Goal: Task Accomplishment & Management: Manage account settings

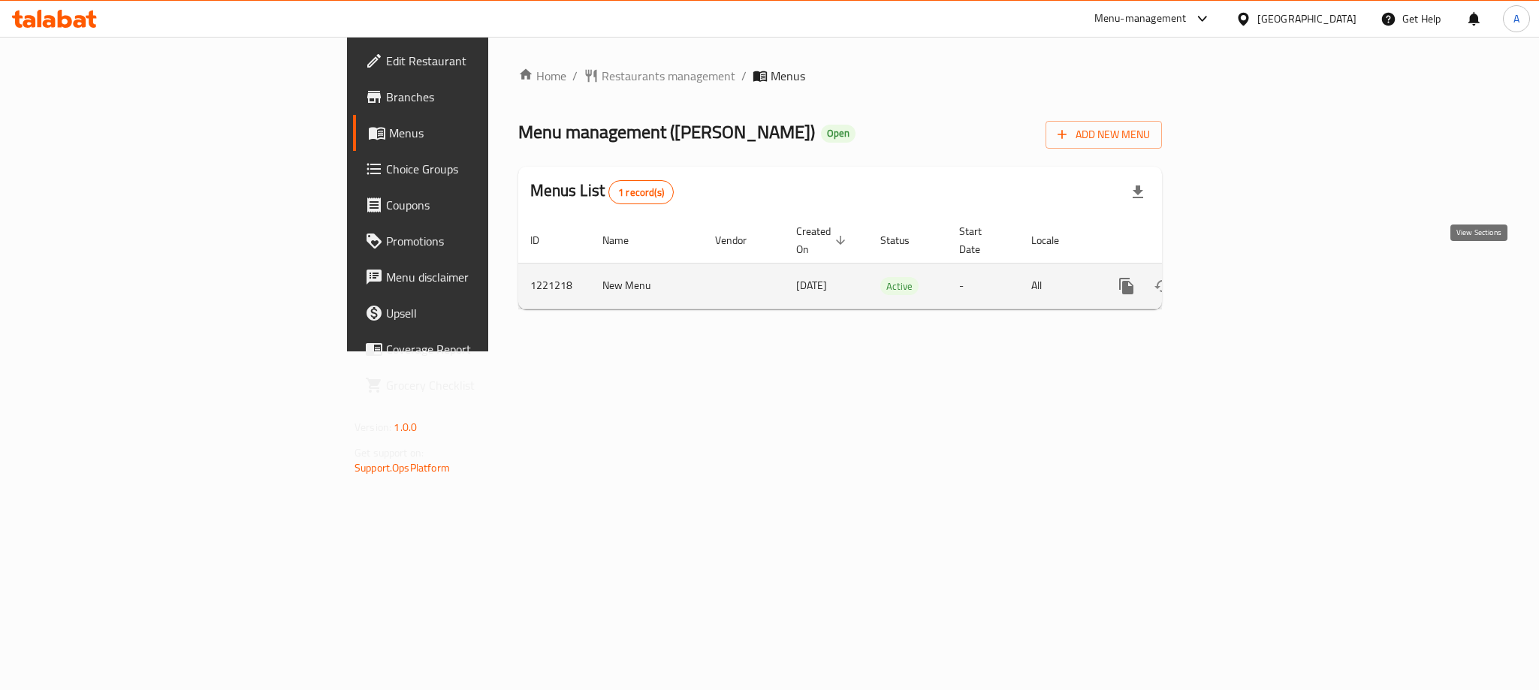
click at [1244, 277] on icon "enhanced table" at bounding box center [1235, 286] width 18 height 18
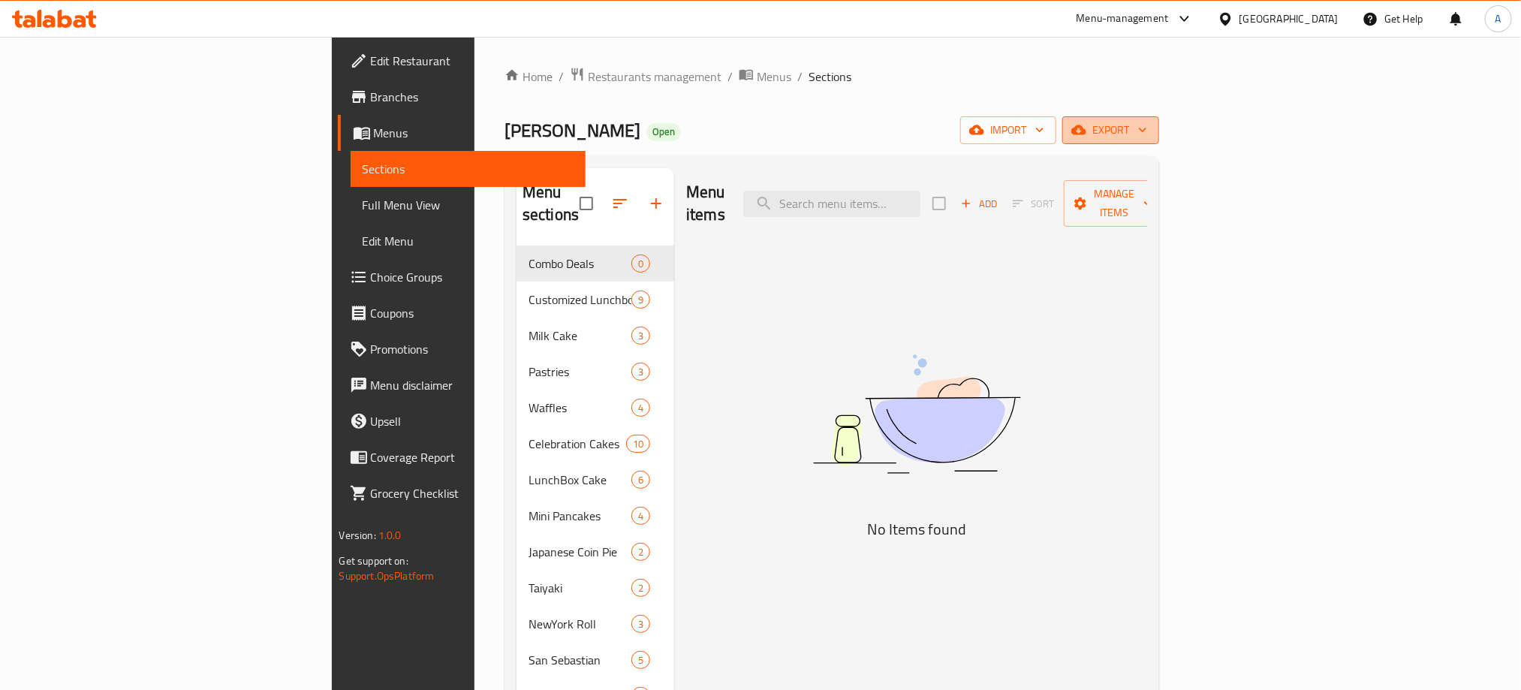
click at [1147, 127] on span "export" at bounding box center [1111, 130] width 73 height 19
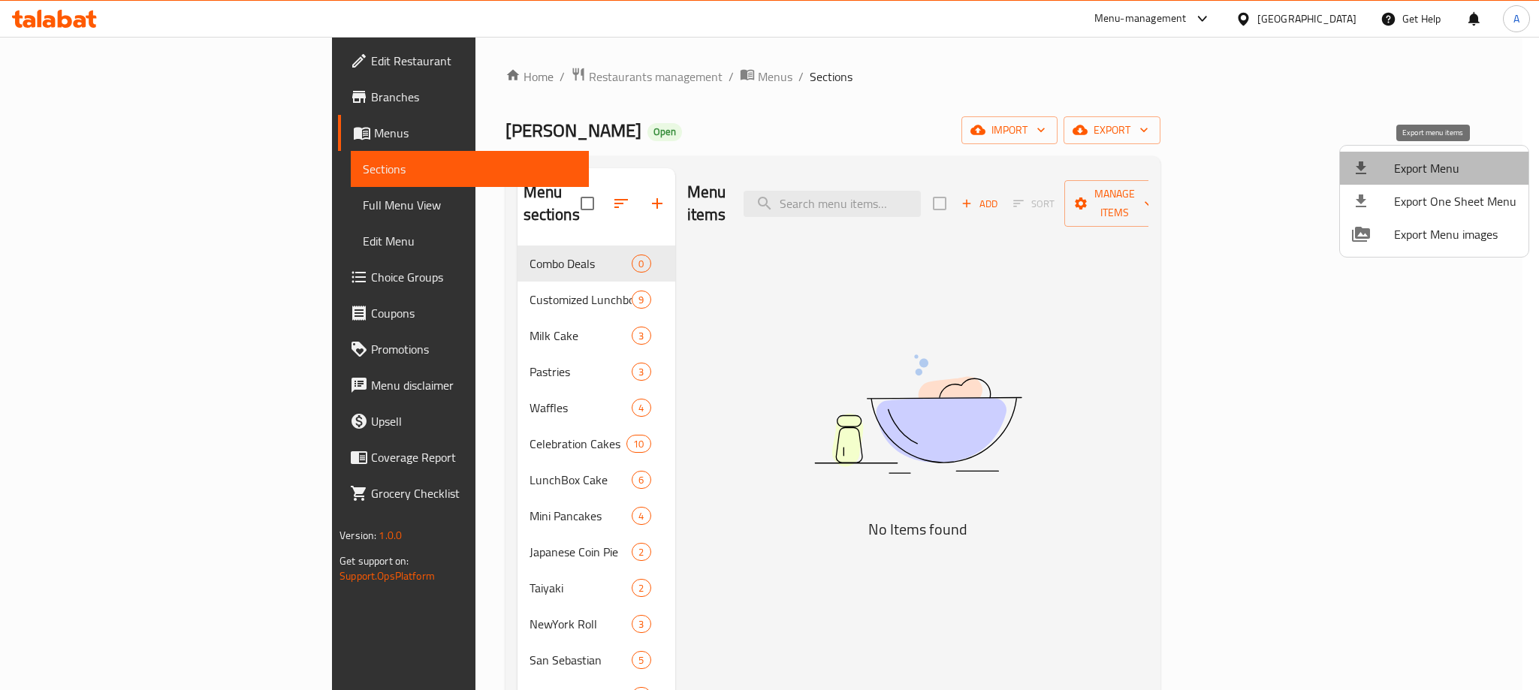
click at [1437, 172] on span "Export Menu" at bounding box center [1455, 168] width 122 height 18
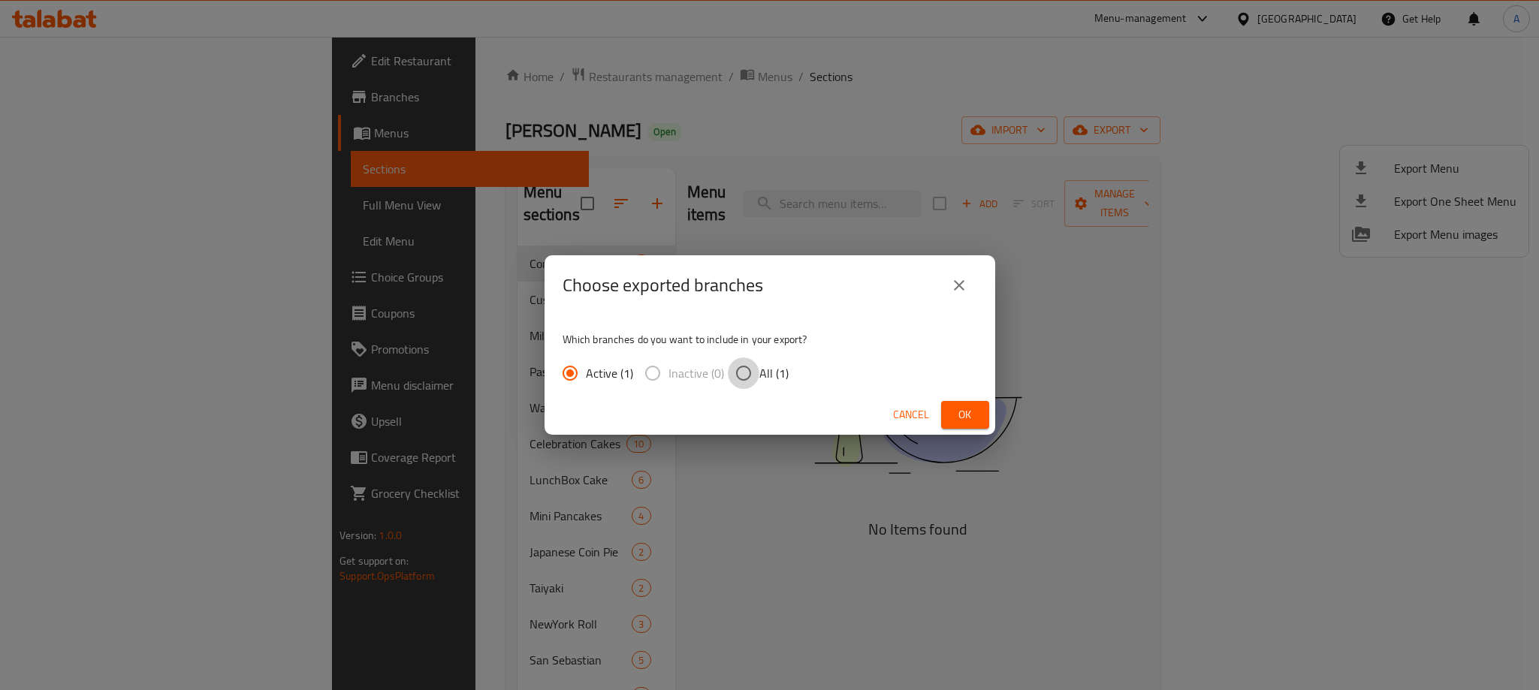
click at [741, 375] on input "All (1)" at bounding box center [744, 373] width 32 height 32
radio input "true"
click at [963, 413] on span "Ok" at bounding box center [965, 415] width 24 height 19
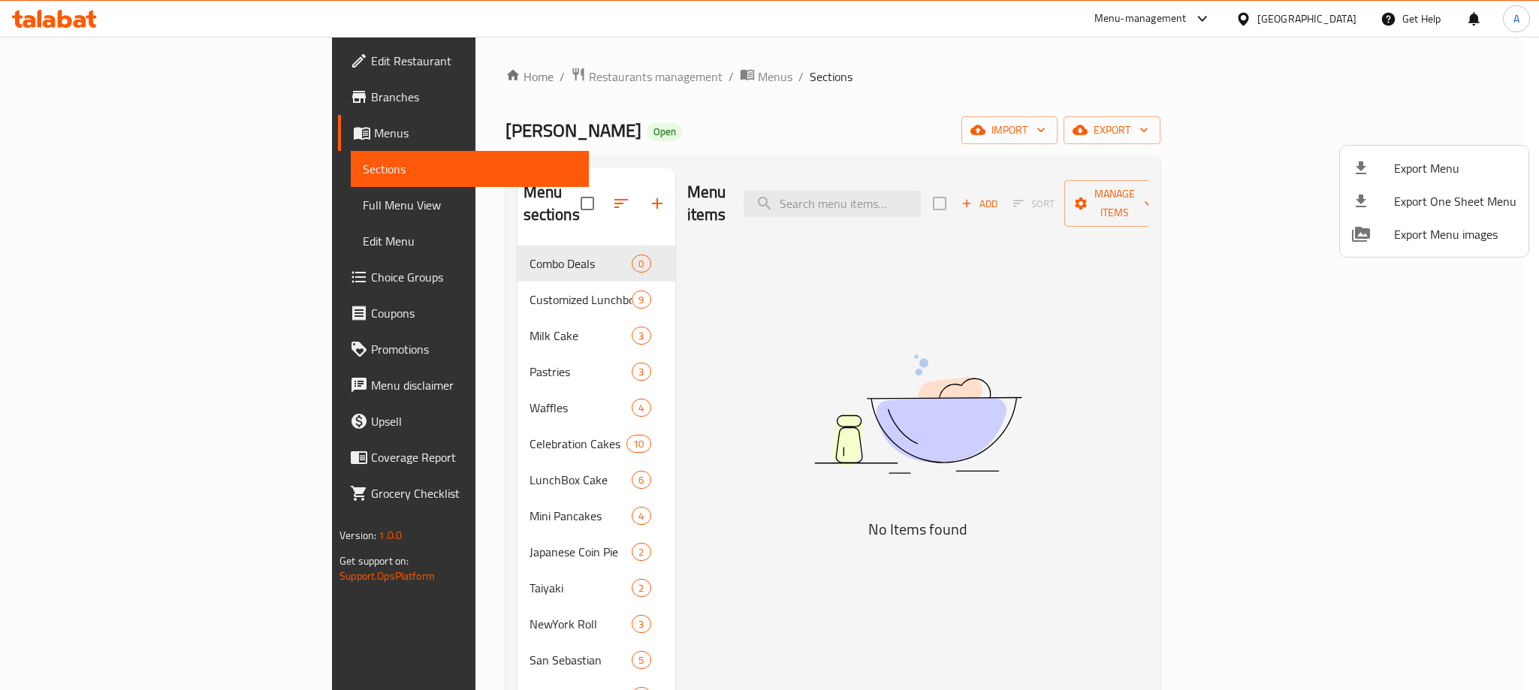
click at [642, 372] on div at bounding box center [769, 345] width 1539 height 690
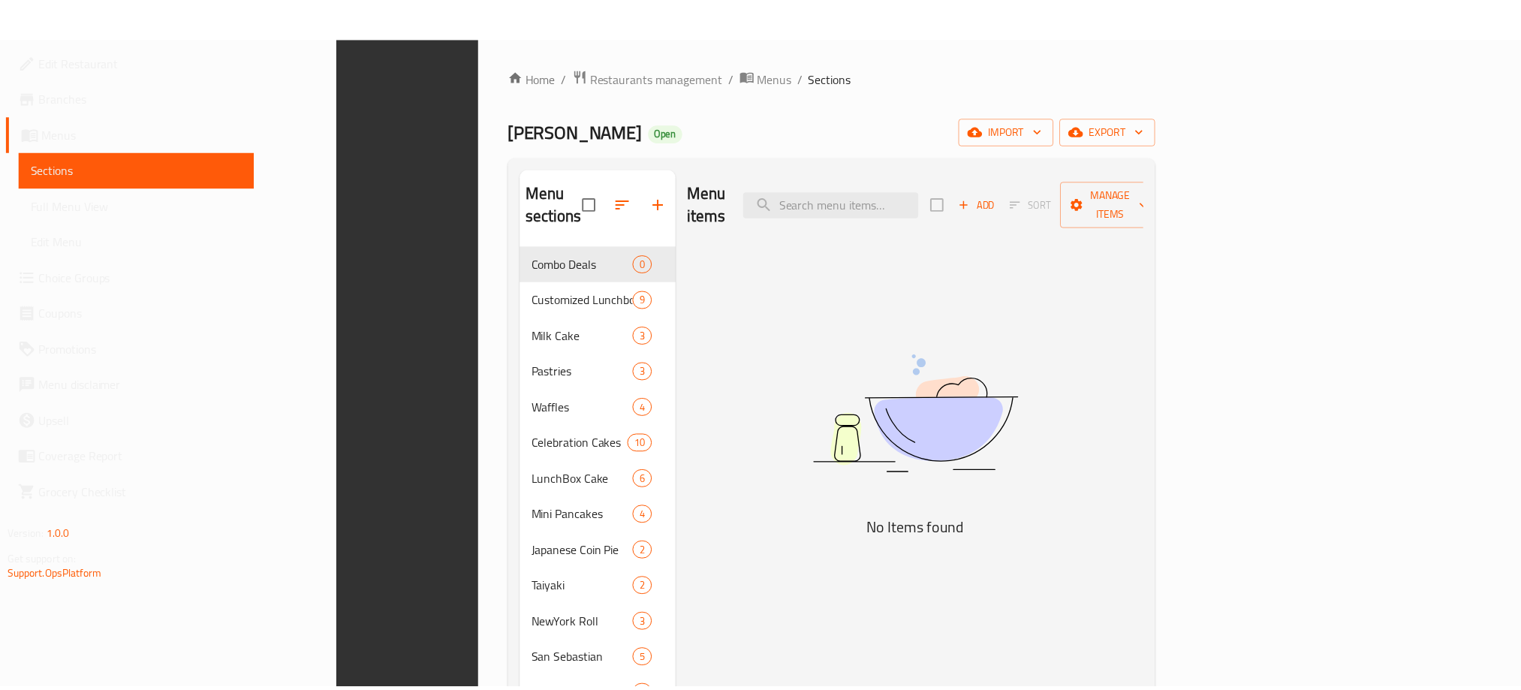
scroll to position [230, 0]
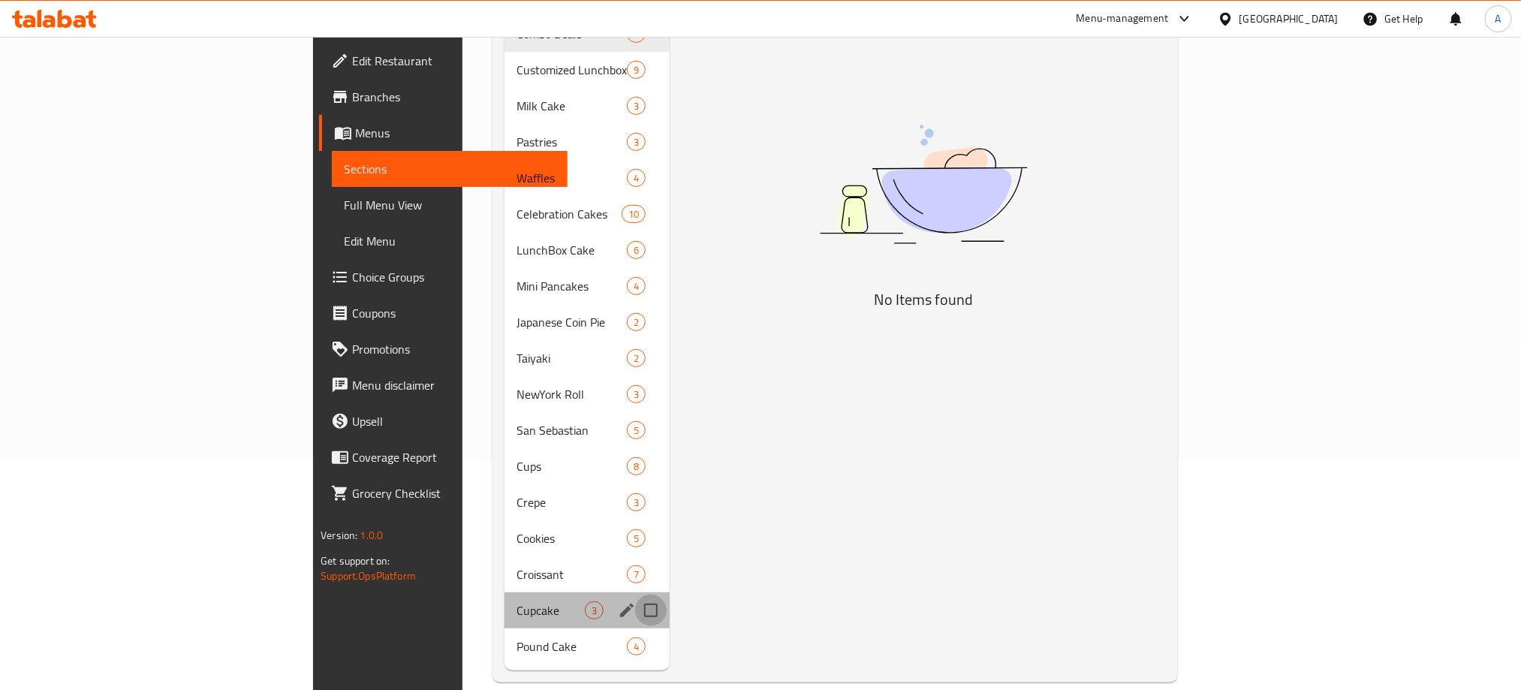
click at [635, 595] on input "Menu sections" at bounding box center [651, 611] width 32 height 32
checkbox input "true"
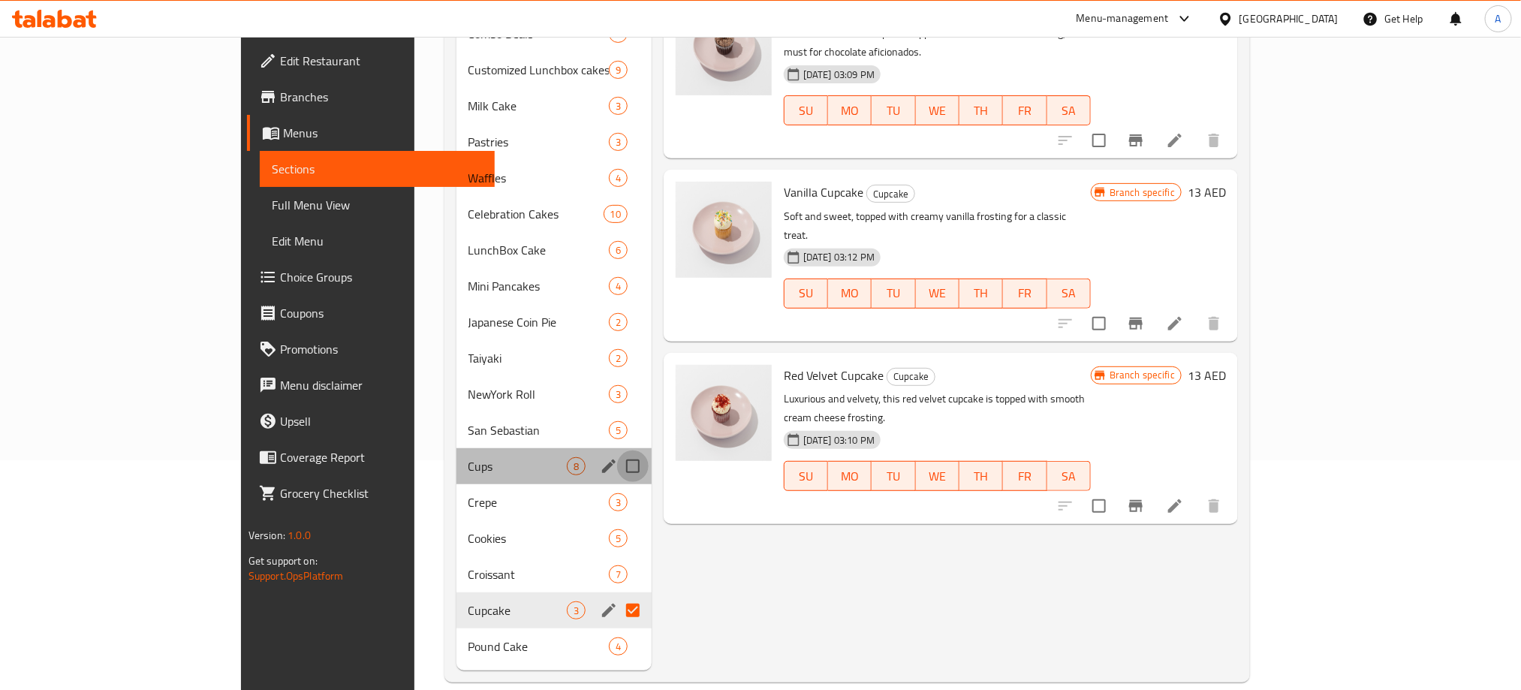
click at [617, 451] on input "Menu sections" at bounding box center [633, 467] width 32 height 32
checkbox input "true"
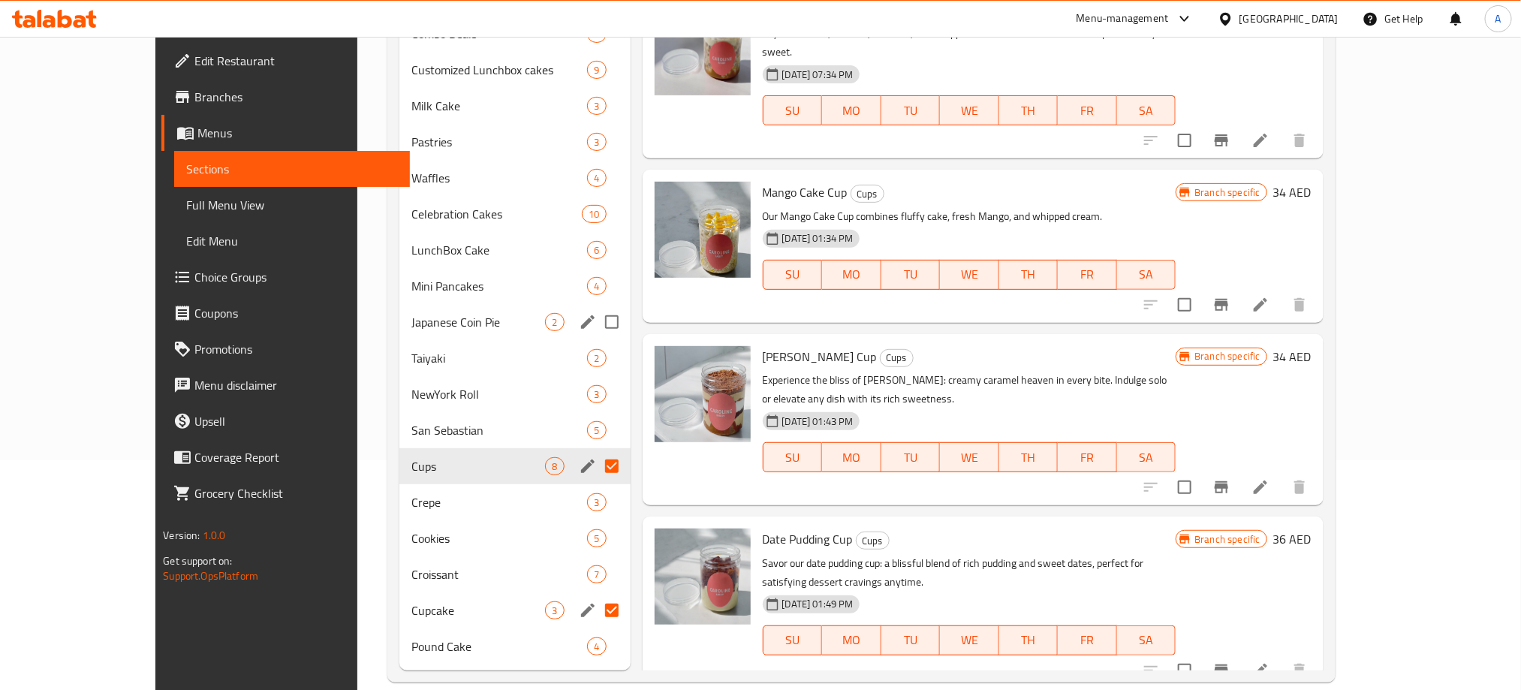
click at [596, 306] on input "Menu sections" at bounding box center [612, 322] width 32 height 32
checkbox input "true"
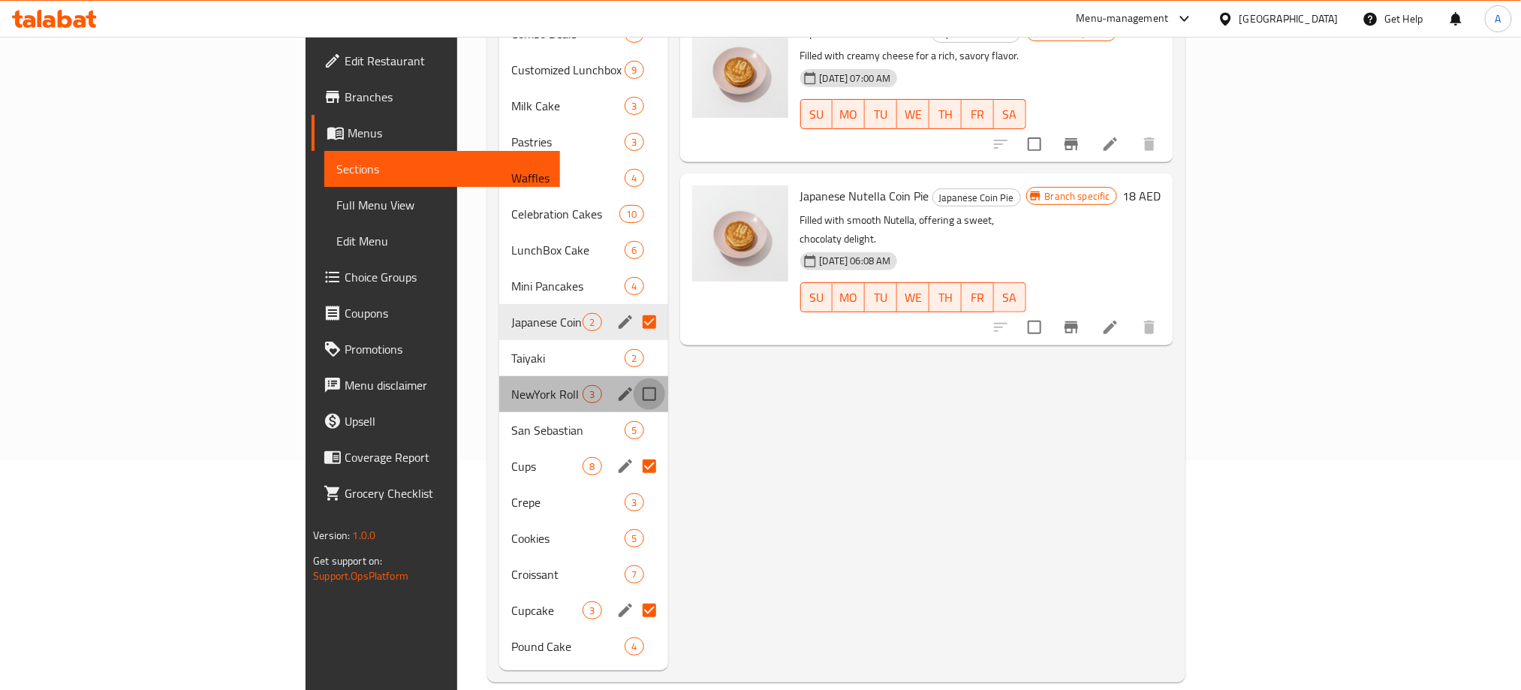
click at [634, 378] on input "Menu sections" at bounding box center [650, 394] width 32 height 32
checkbox input "true"
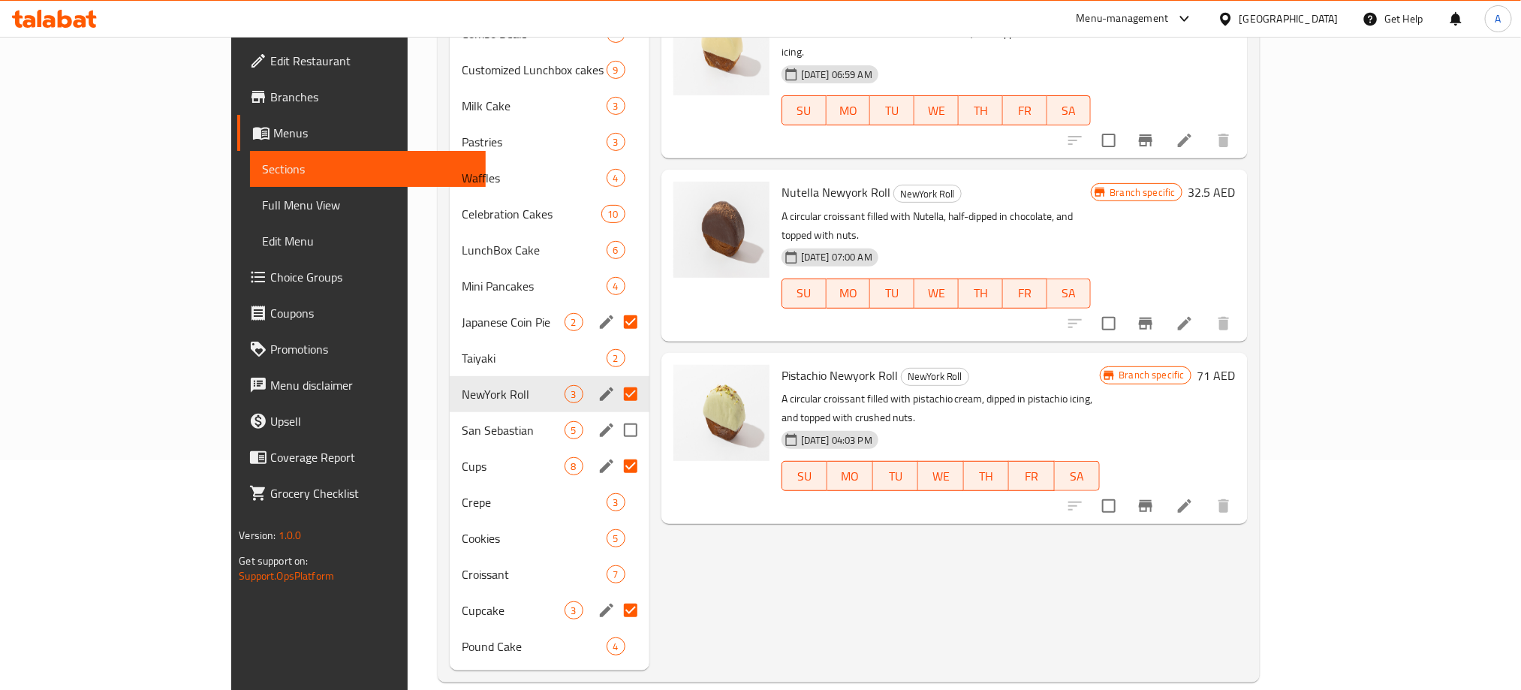
click at [615, 415] on input "Menu sections" at bounding box center [631, 431] width 32 height 32
checkbox input "true"
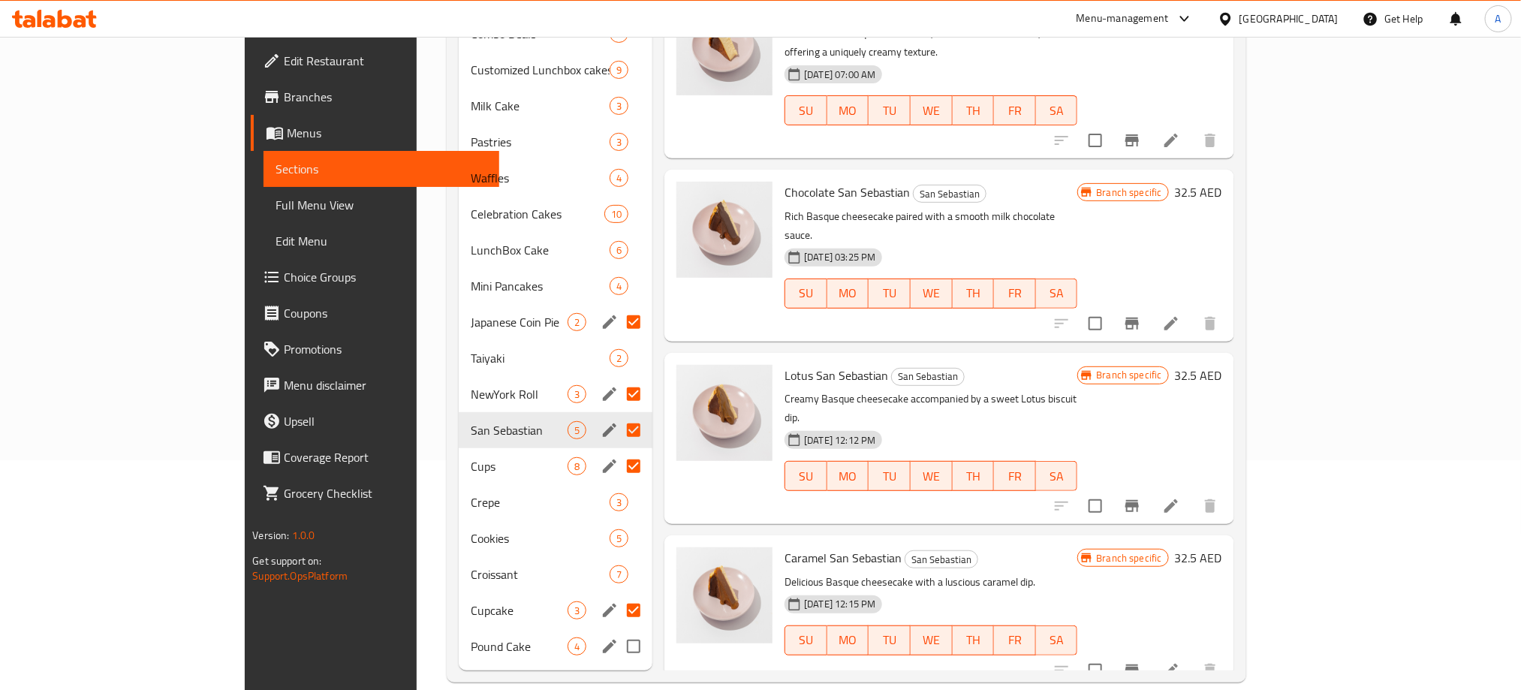
click at [618, 631] on input "Menu sections" at bounding box center [634, 647] width 32 height 32
checkbox input "true"
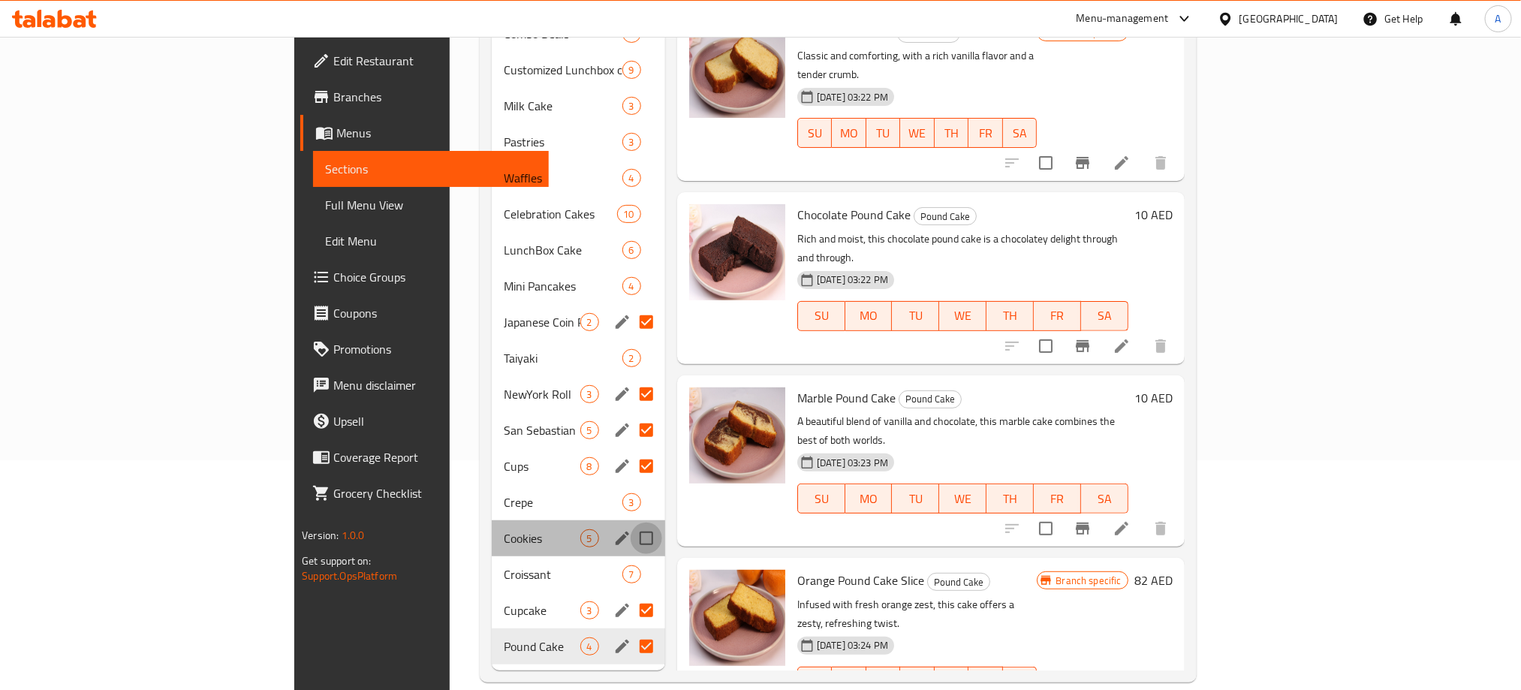
click at [631, 523] on input "Menu sections" at bounding box center [647, 539] width 32 height 32
checkbox input "true"
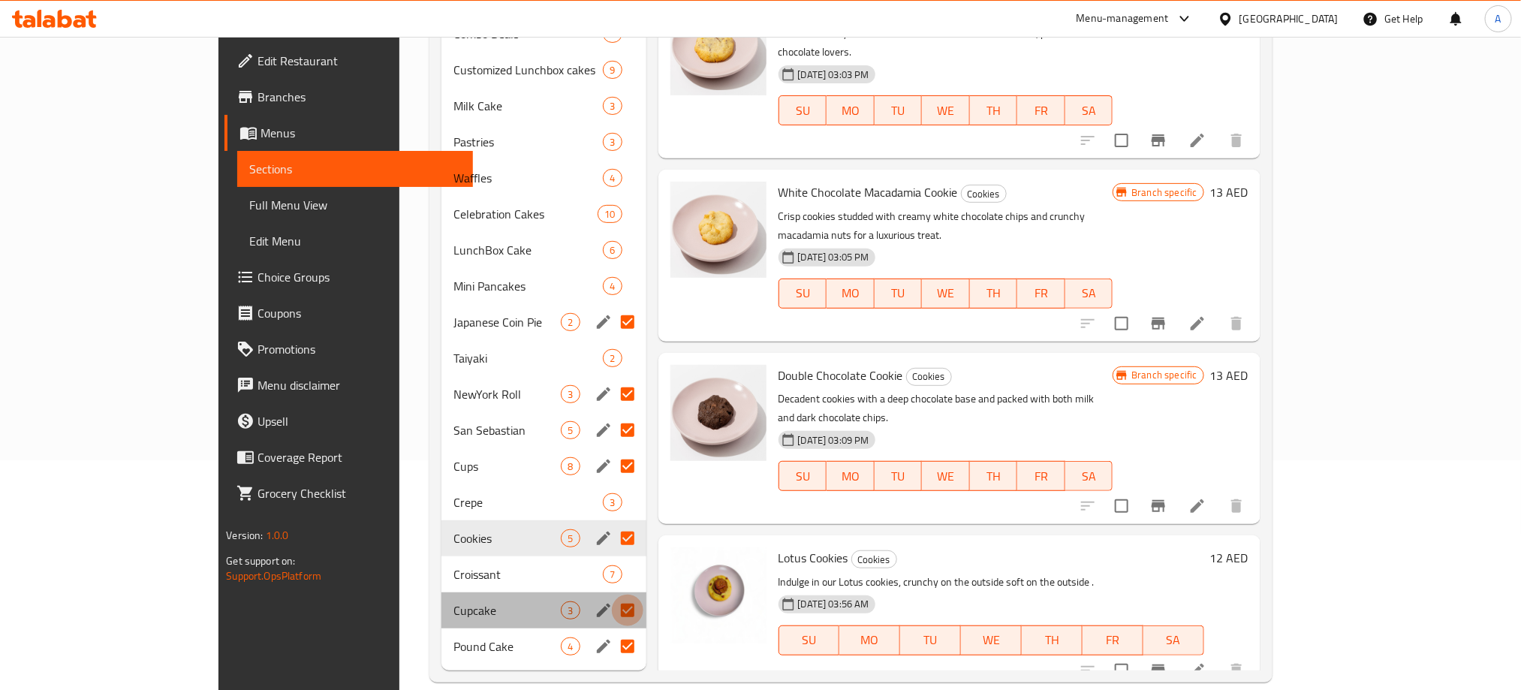
click at [612, 595] on input "Menu sections" at bounding box center [628, 611] width 32 height 32
checkbox input "false"
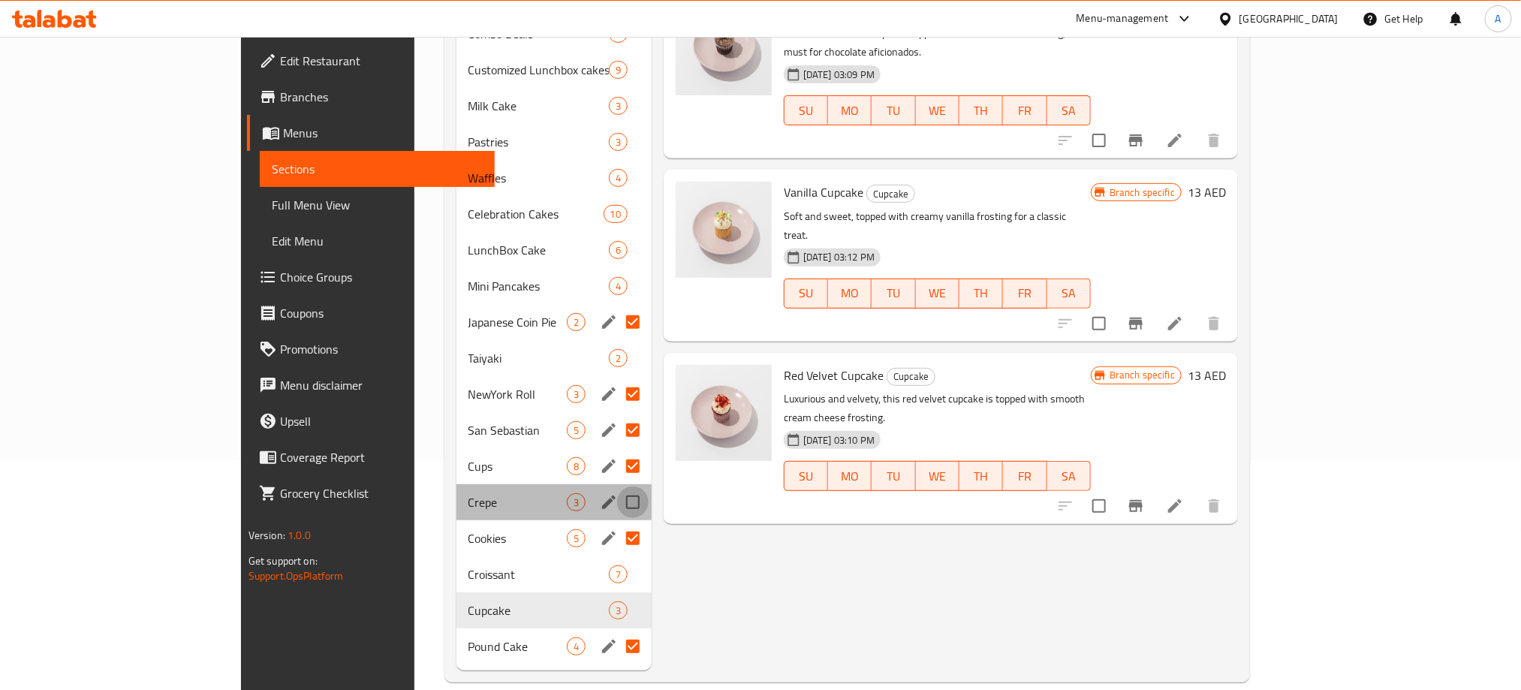
click at [617, 487] on input "Menu sections" at bounding box center [633, 503] width 32 height 32
checkbox input "true"
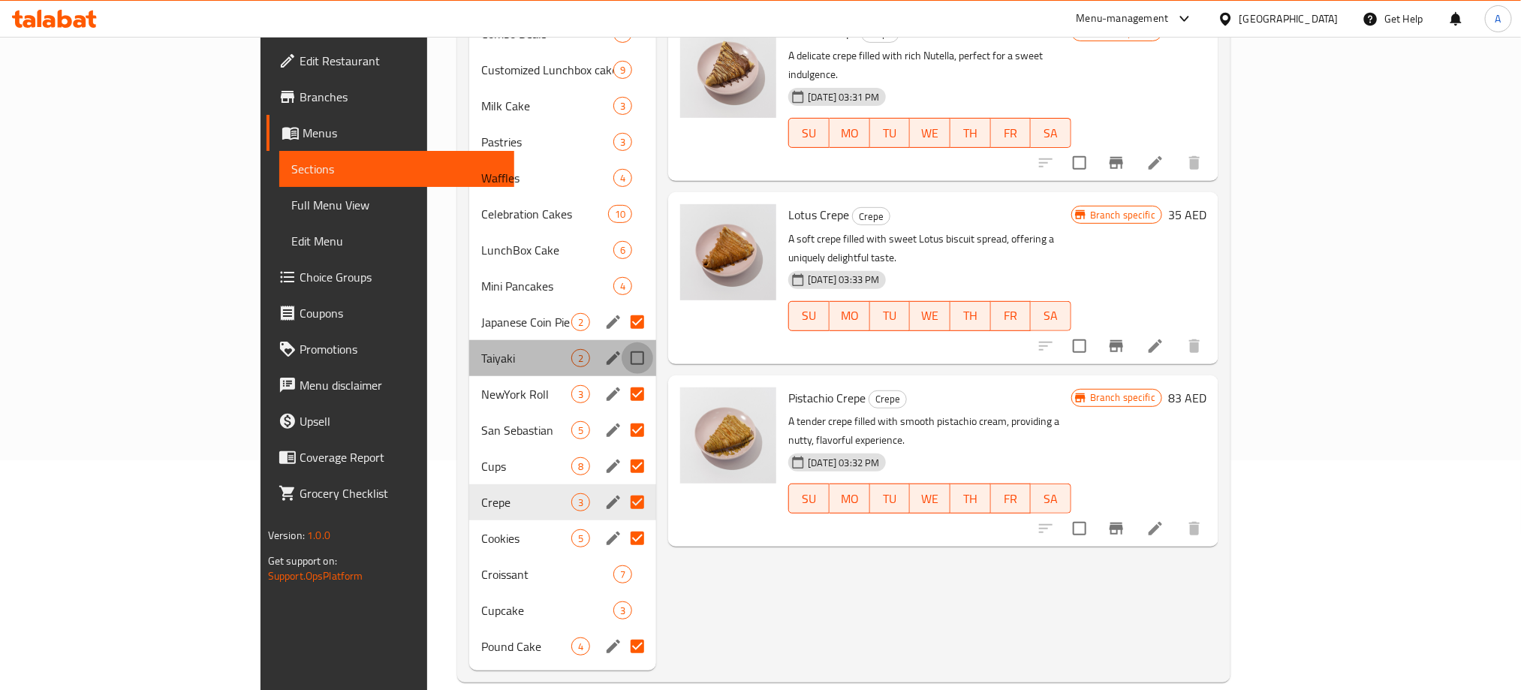
click at [622, 342] on input "Menu sections" at bounding box center [638, 358] width 32 height 32
checkbox input "true"
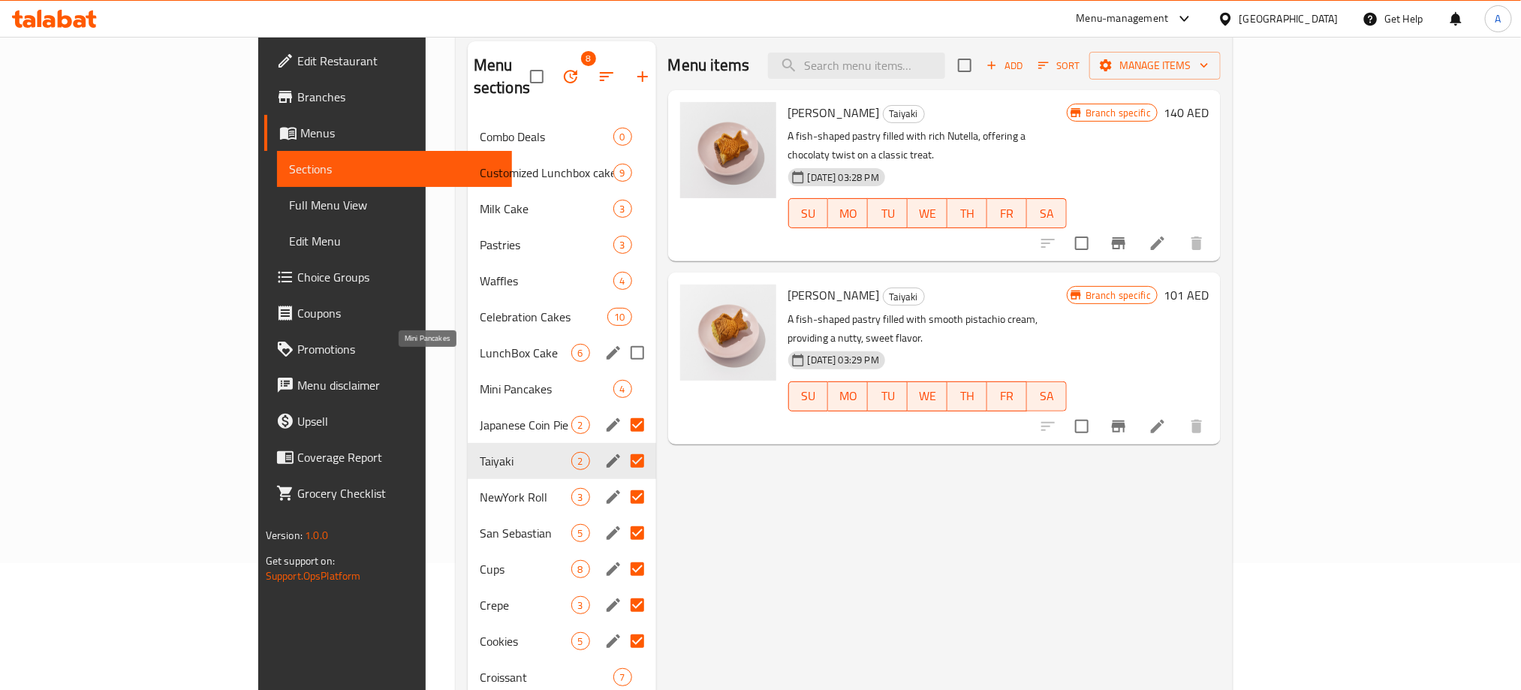
scroll to position [5, 0]
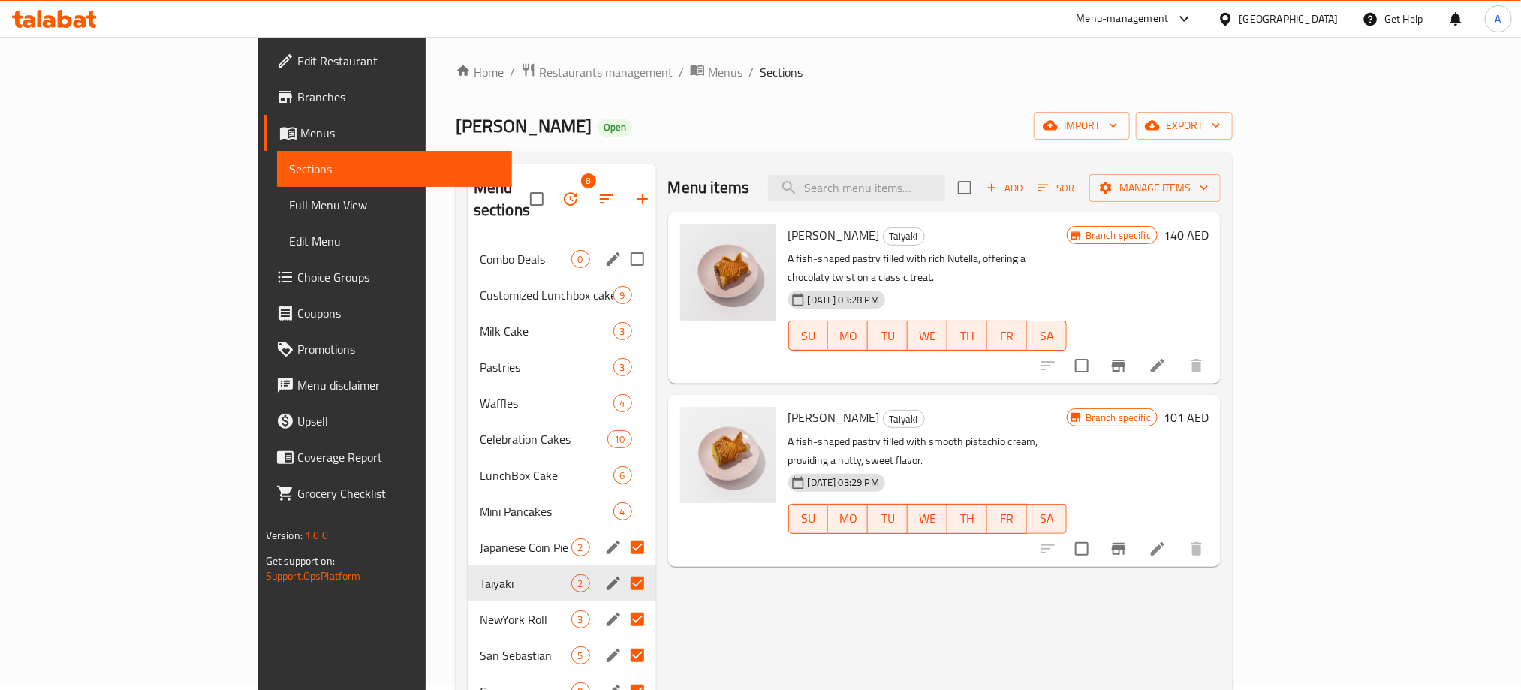
click at [622, 243] on input "Menu sections" at bounding box center [638, 259] width 32 height 32
checkbox input "true"
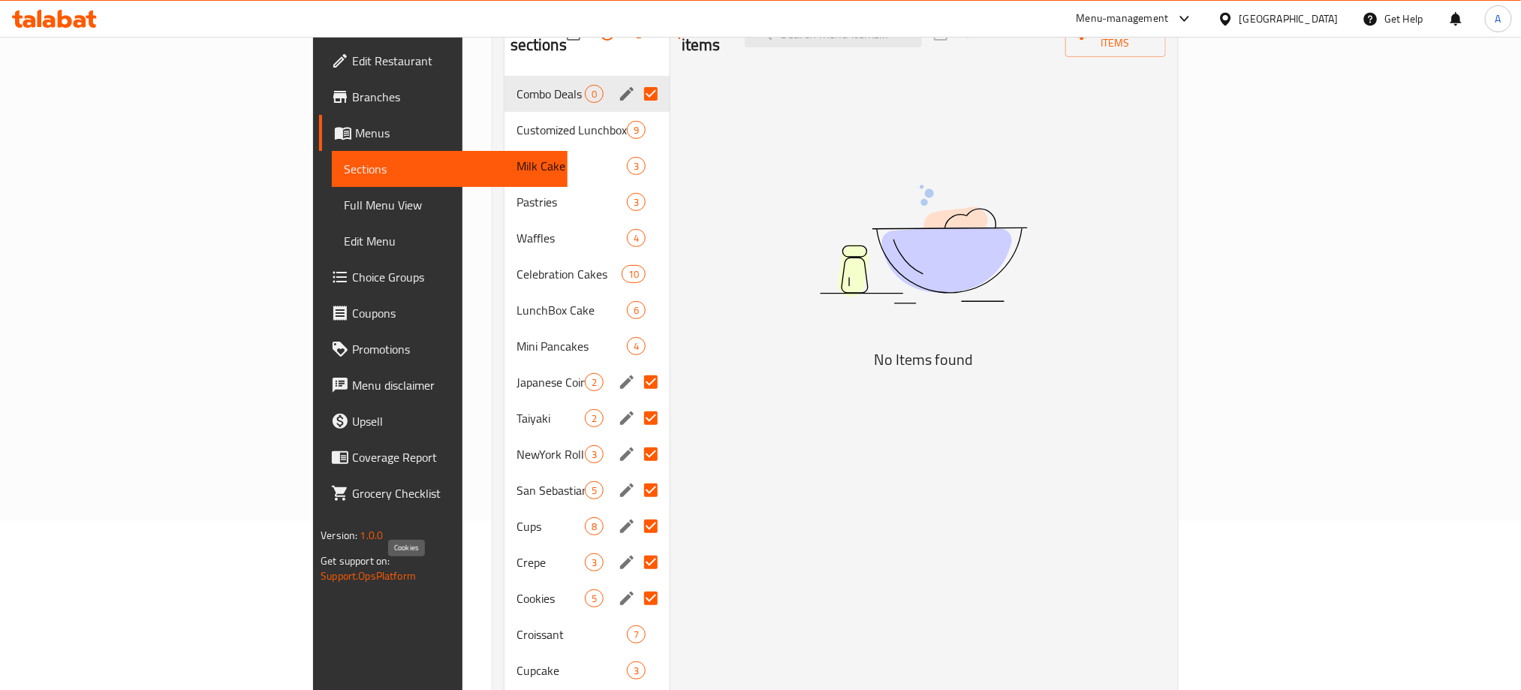
scroll to position [117, 0]
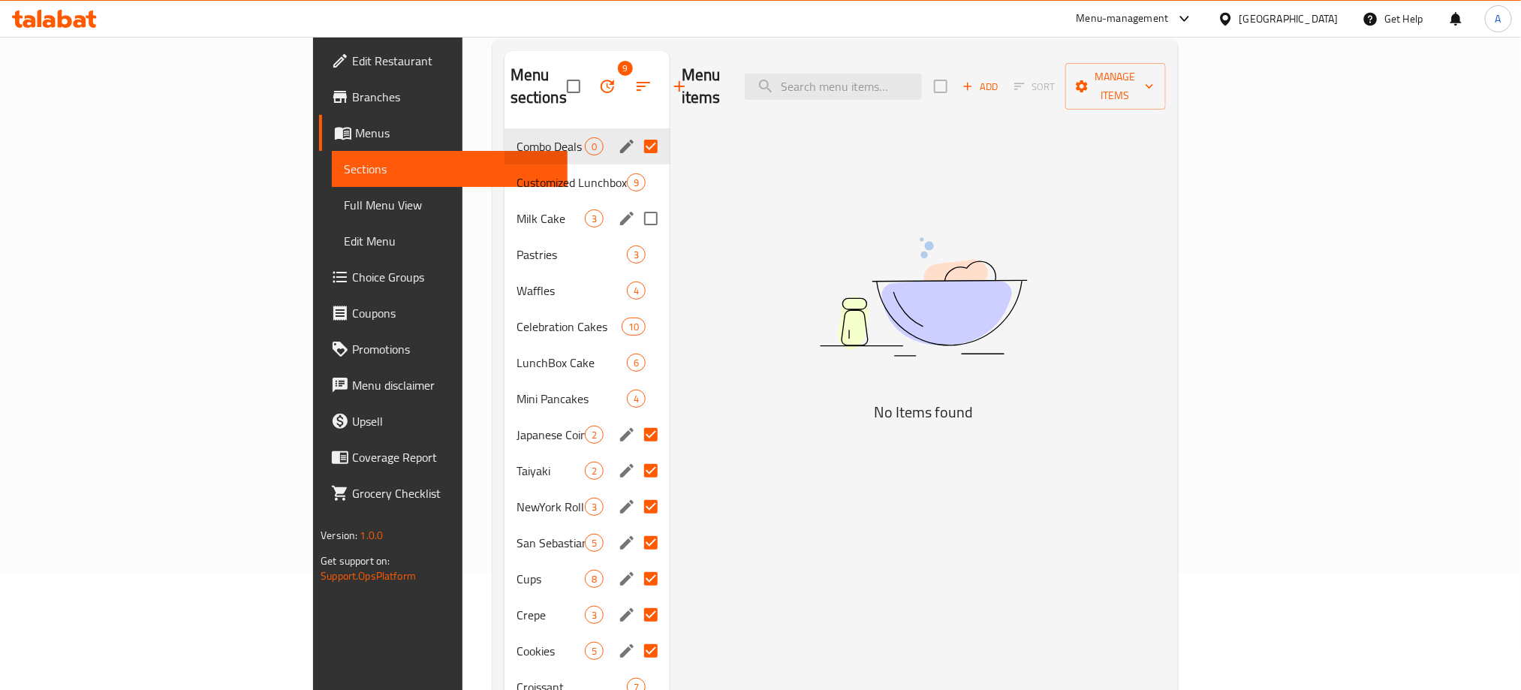
drag, startPoint x: 572, startPoint y: 190, endPoint x: 571, endPoint y: 231, distance: 40.6
click at [635, 203] on input "Menu sections" at bounding box center [651, 219] width 32 height 32
checkbox input "true"
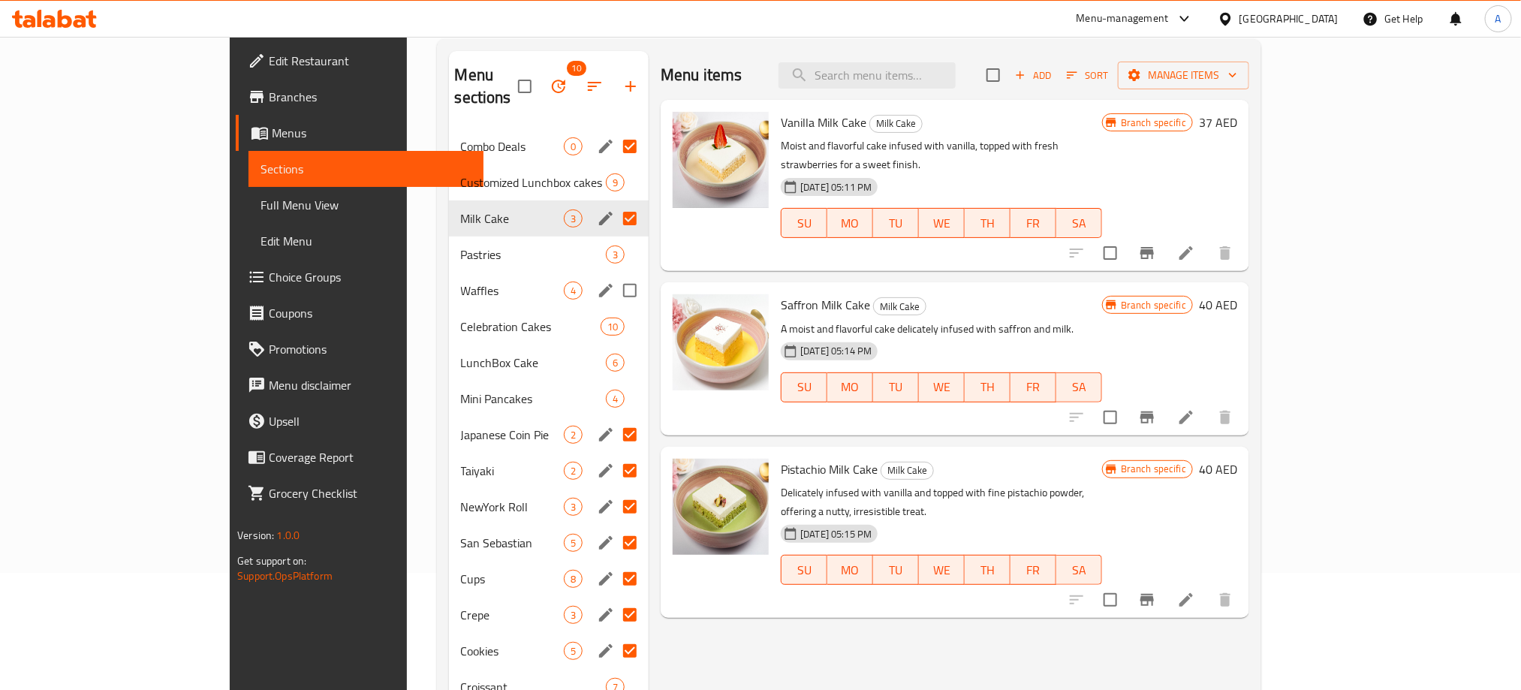
click at [614, 275] on input "Menu sections" at bounding box center [630, 291] width 32 height 32
checkbox input "true"
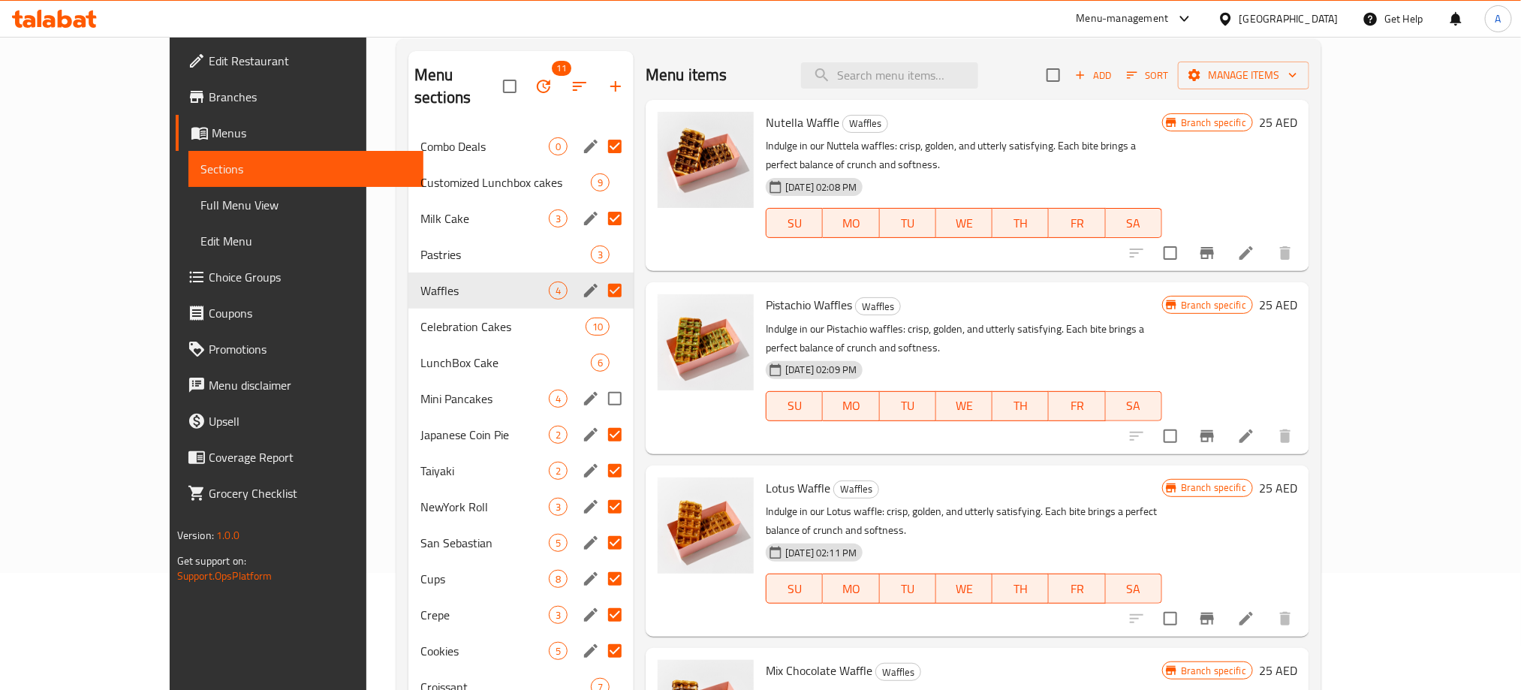
click at [599, 383] on input "Menu sections" at bounding box center [615, 399] width 32 height 32
checkbox input "true"
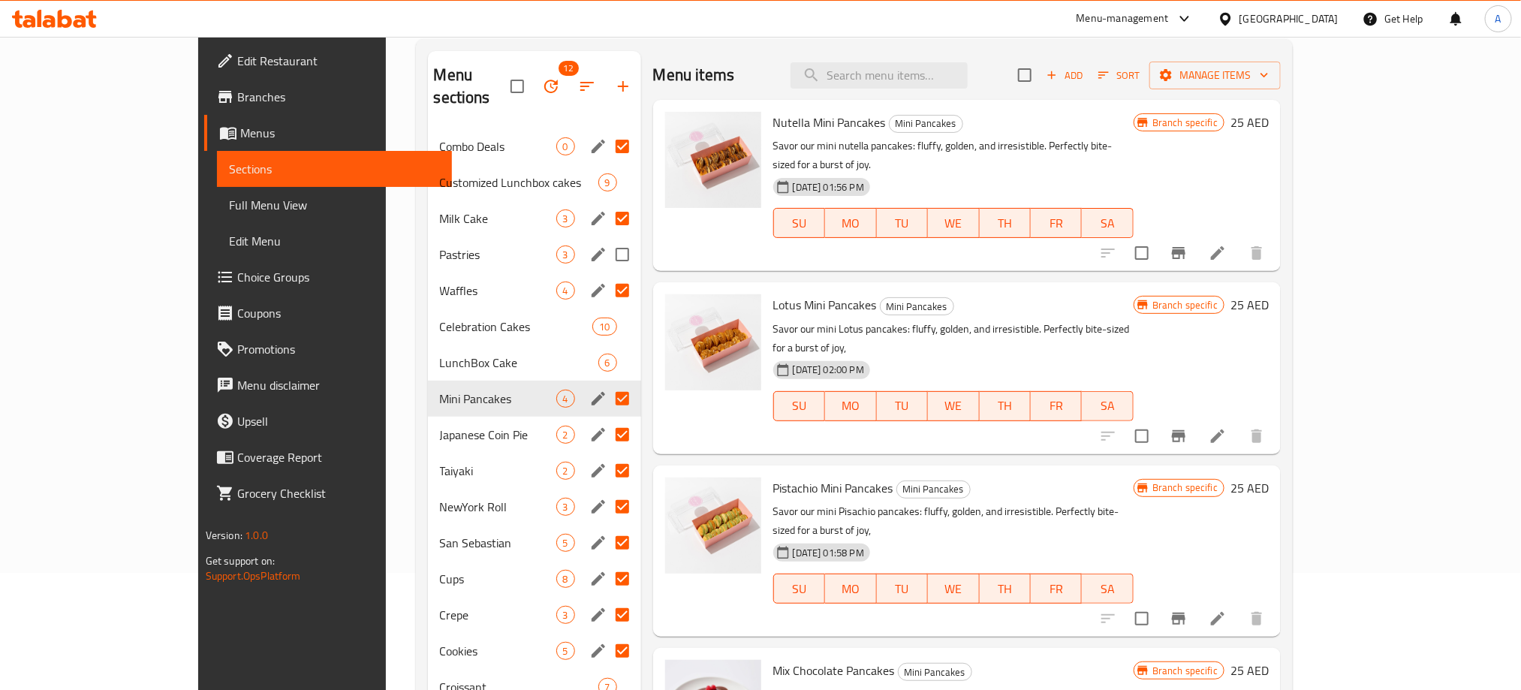
click at [607, 239] on input "Menu sections" at bounding box center [623, 255] width 32 height 32
checkbox input "true"
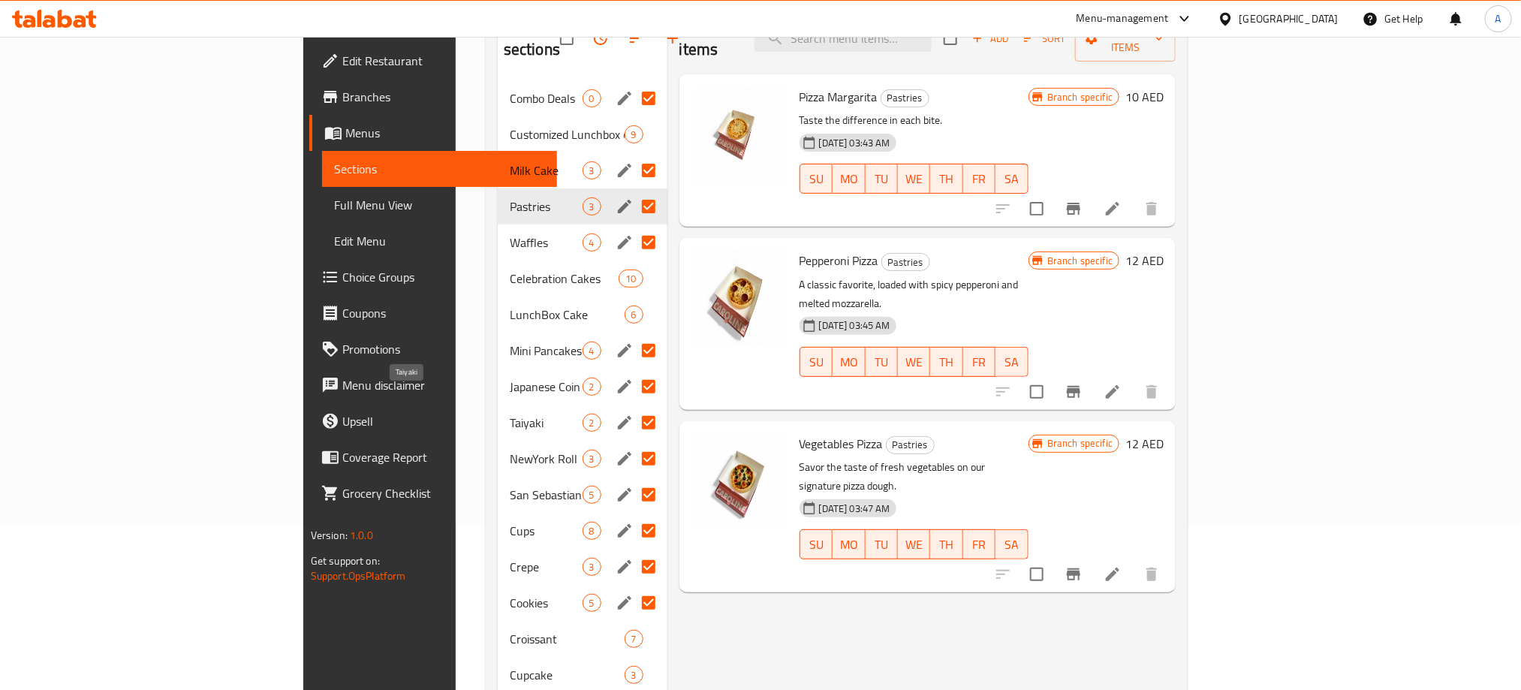
scroll to position [117, 0]
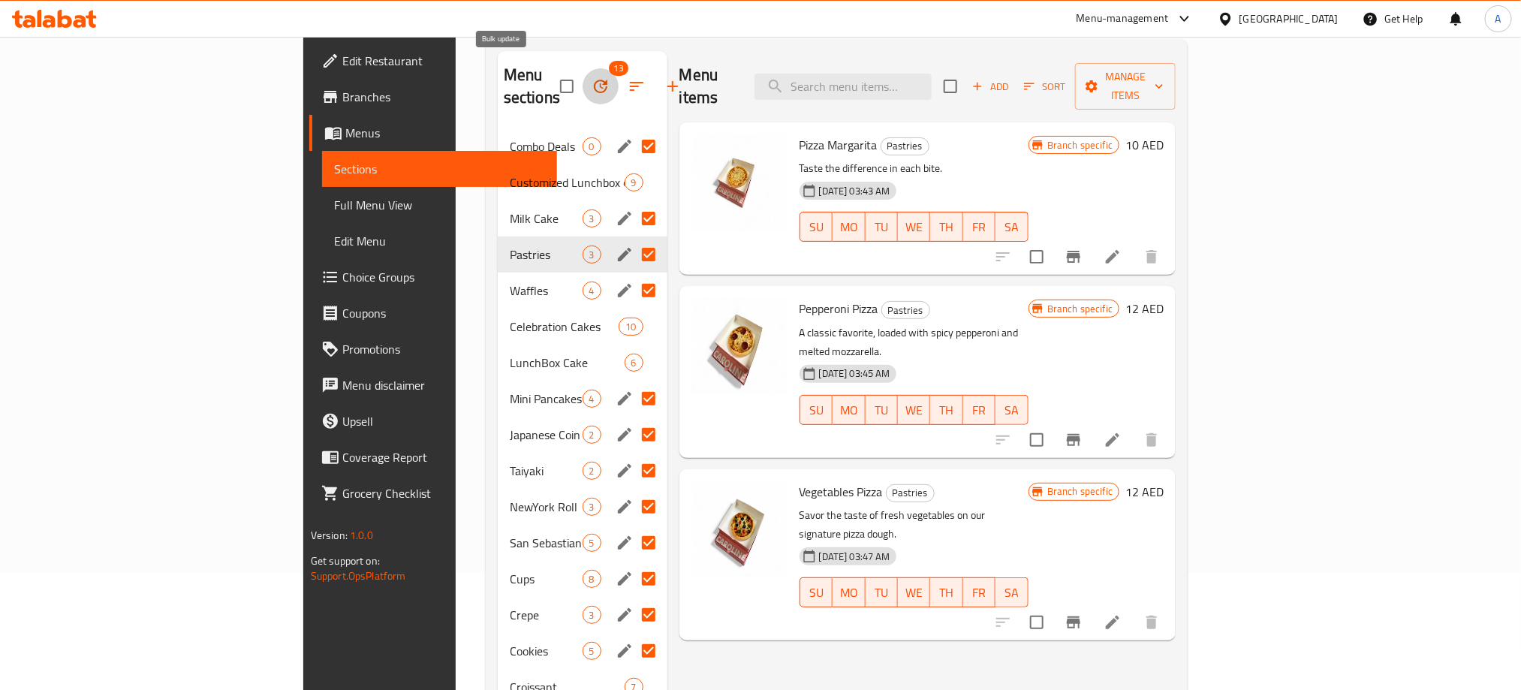
click at [592, 83] on icon "button" at bounding box center [601, 86] width 18 height 18
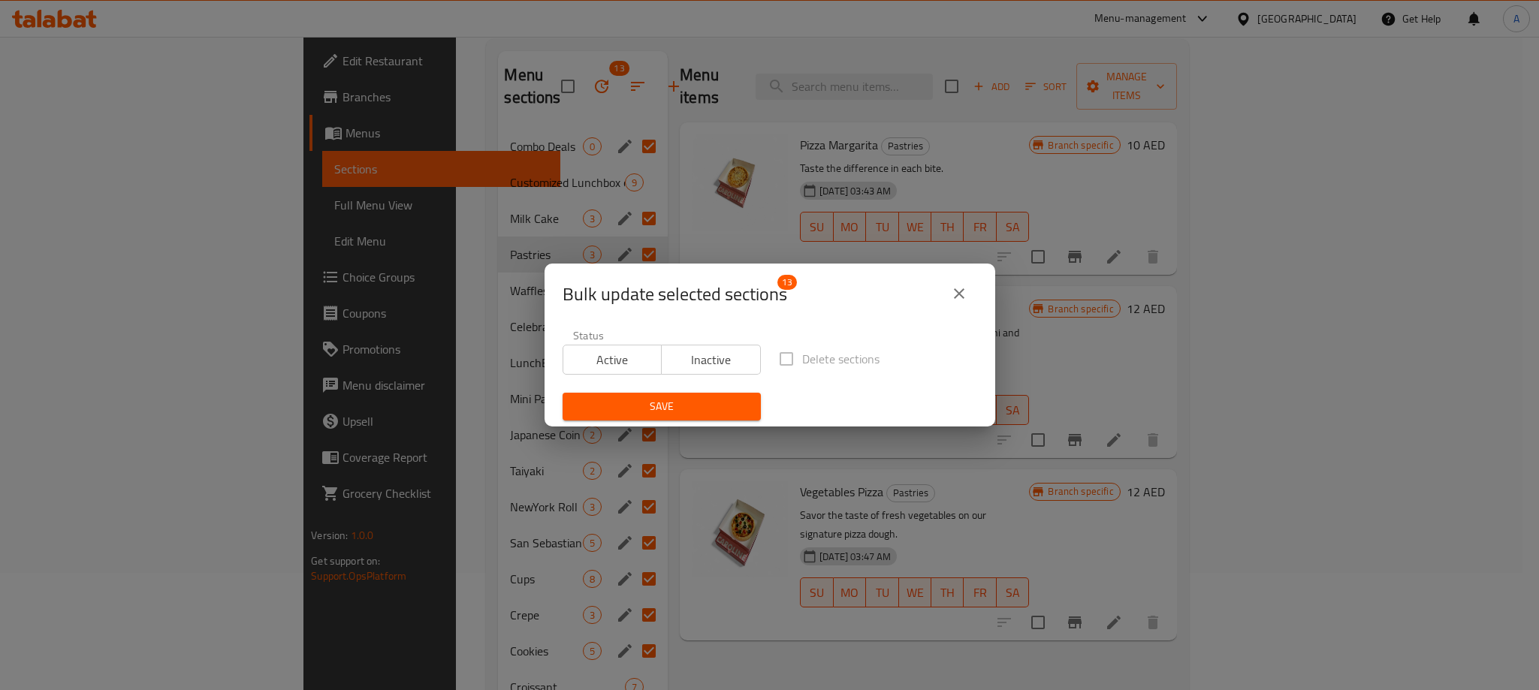
click at [705, 366] on span "Inactive" at bounding box center [711, 360] width 87 height 22
click at [687, 410] on span "Save" at bounding box center [661, 406] width 174 height 19
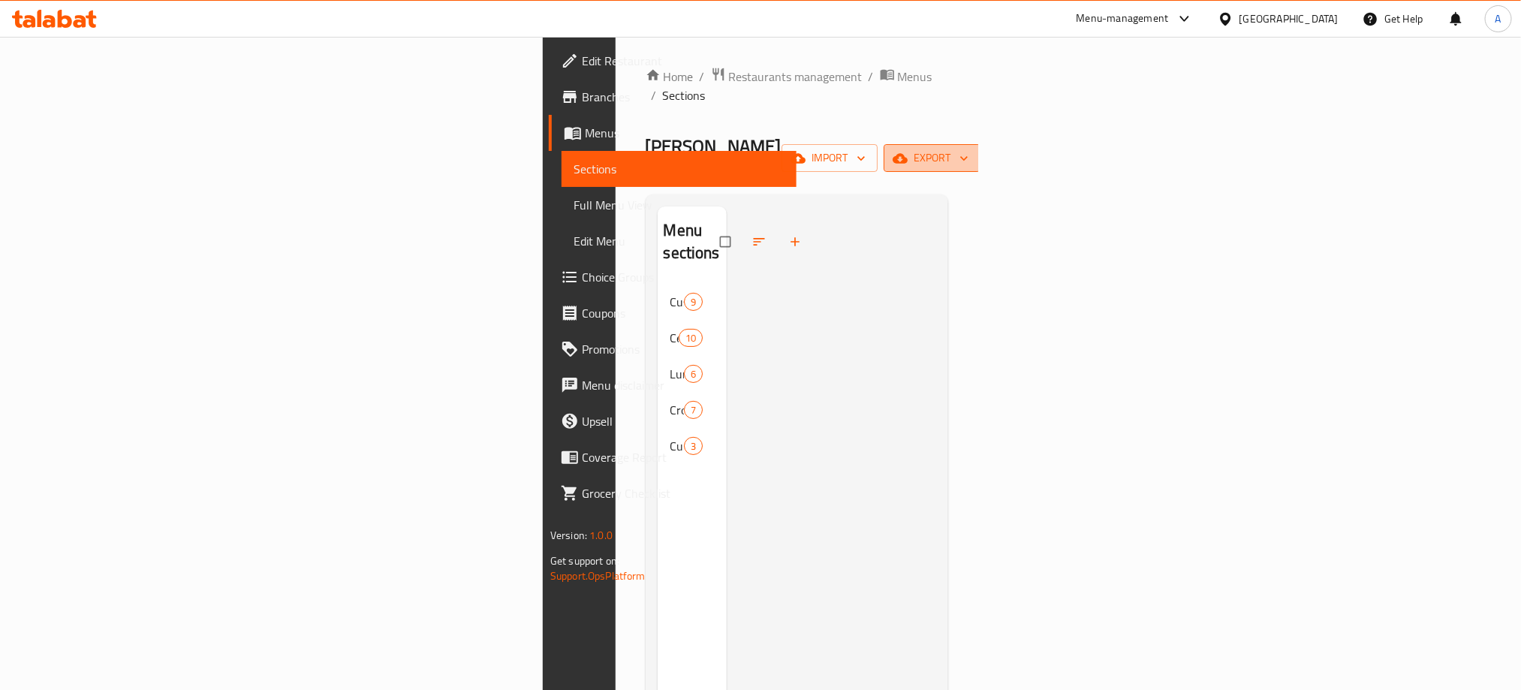
click at [969, 149] on span "export" at bounding box center [932, 158] width 73 height 19
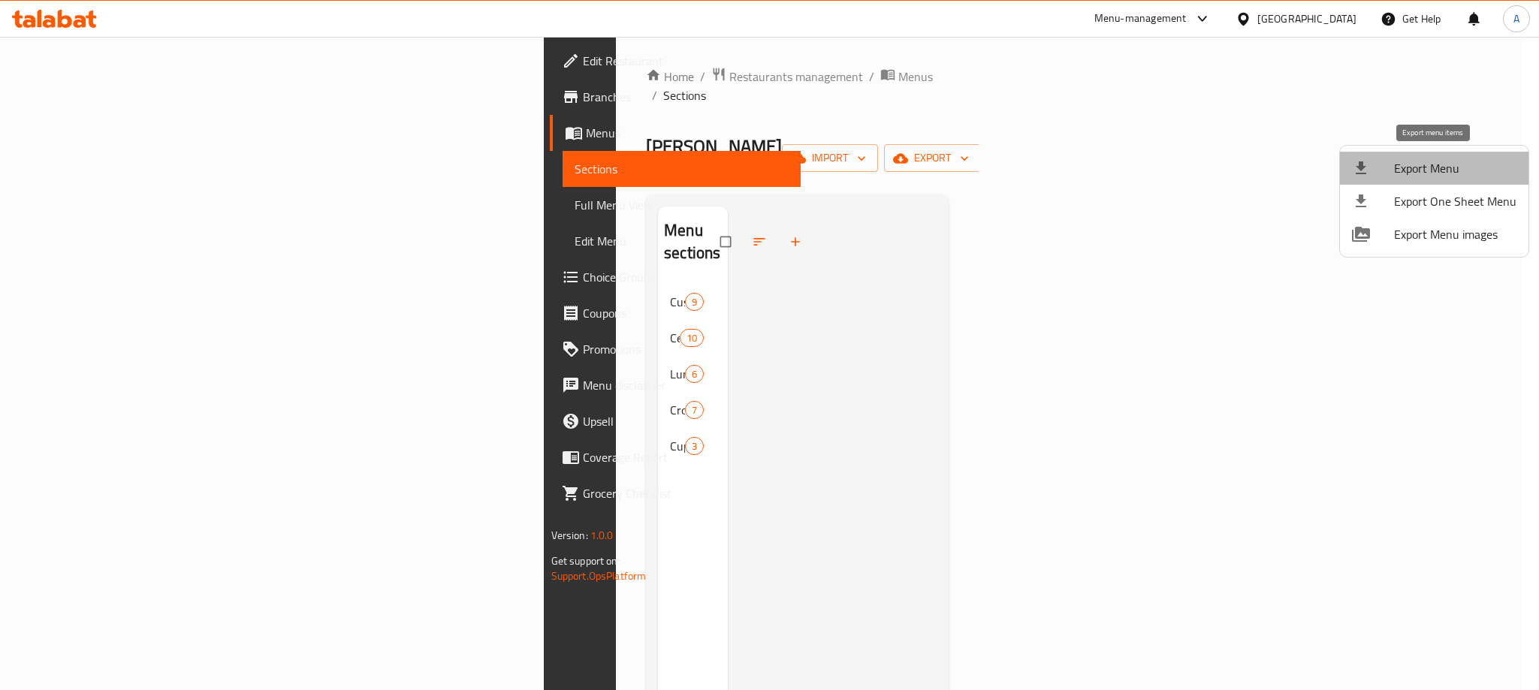
click at [1454, 172] on span "Export Menu" at bounding box center [1455, 168] width 122 height 18
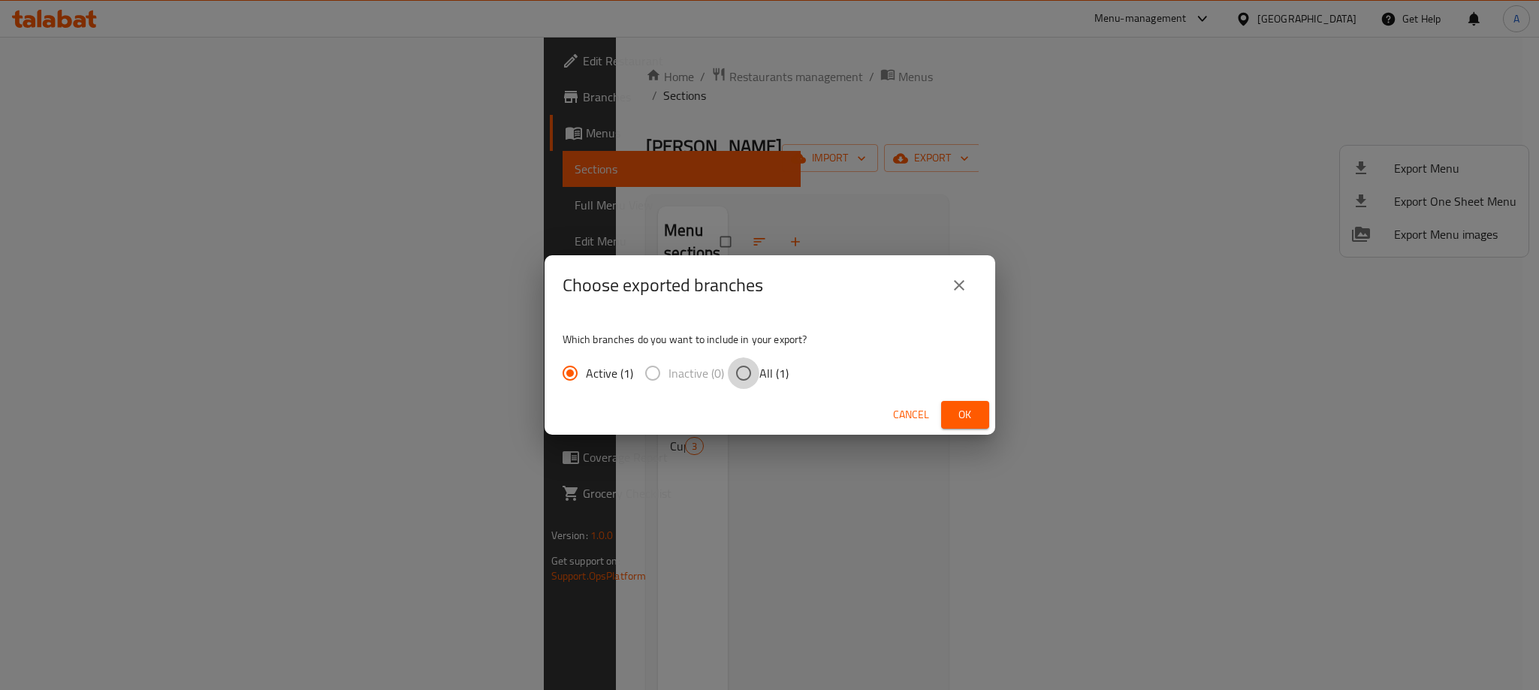
click at [743, 369] on input "All (1)" at bounding box center [744, 373] width 32 height 32
radio input "true"
click at [955, 415] on span "Ok" at bounding box center [965, 415] width 24 height 19
